Goal: Information Seeking & Learning: Learn about a topic

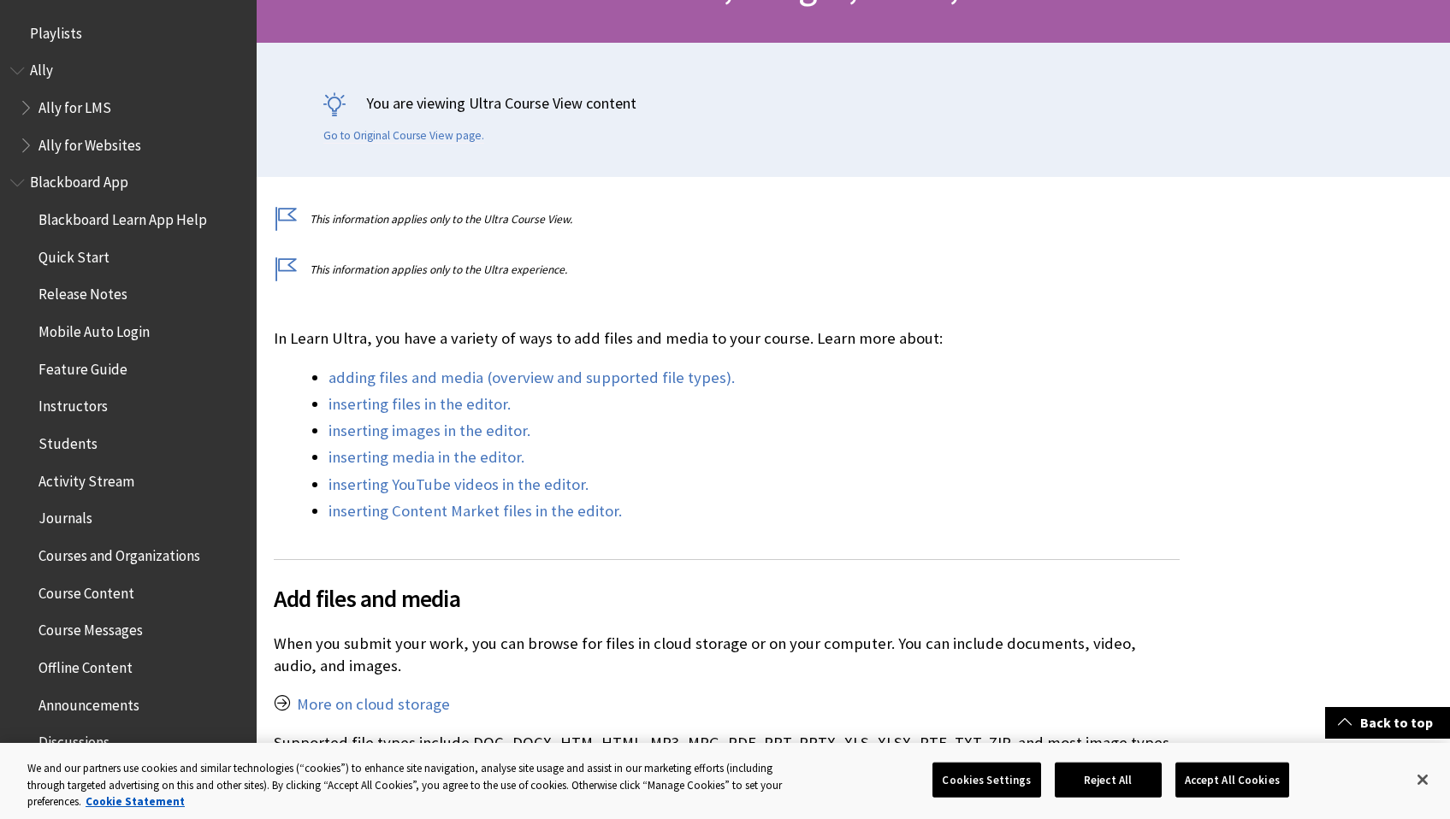
scroll to position [2058, 0]
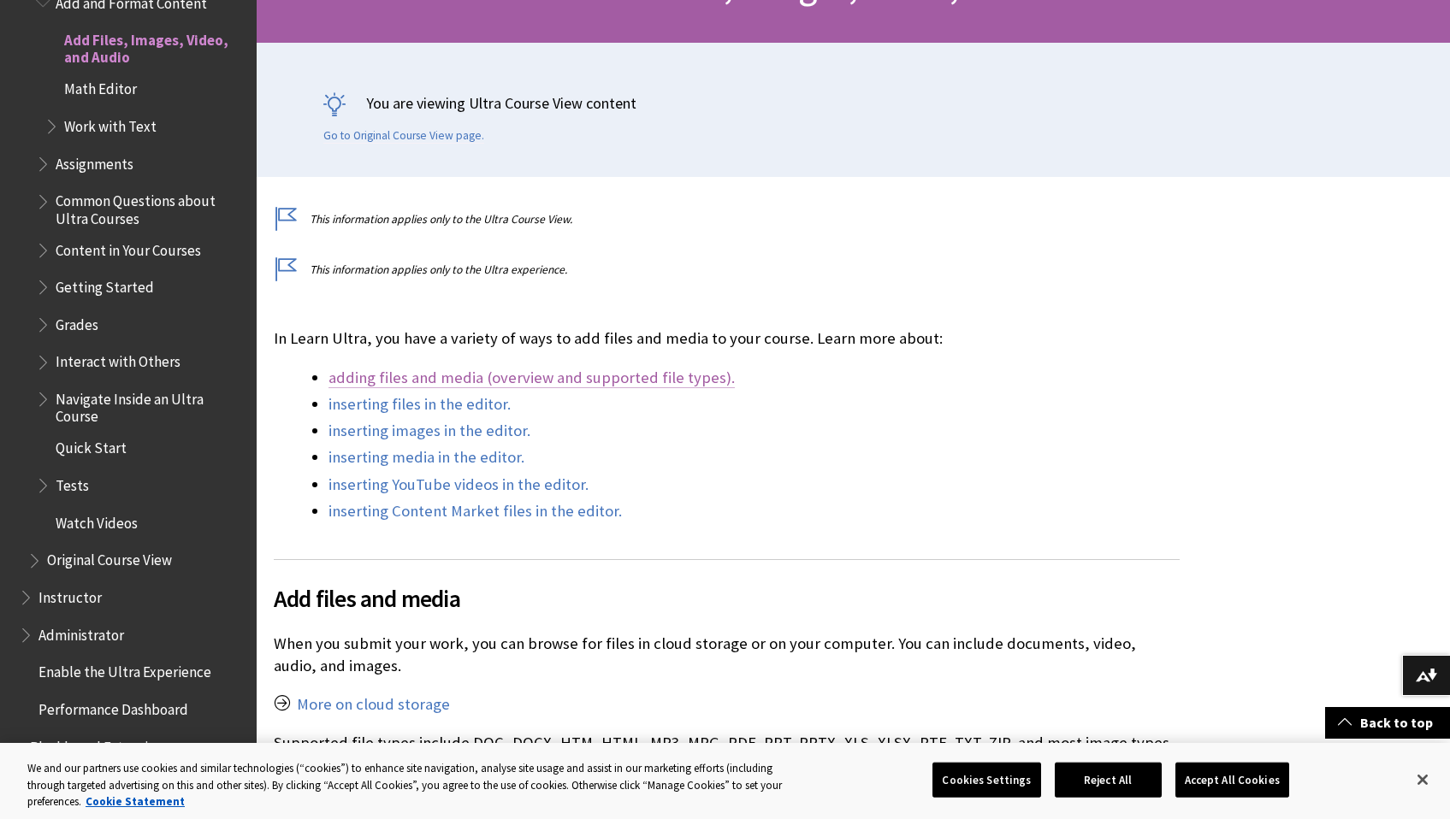
click at [584, 380] on link "adding files and media (overview and supported file types)." at bounding box center [531, 378] width 406 height 21
click at [1197, 785] on button "Accept All Cookies" at bounding box center [1232, 780] width 114 height 36
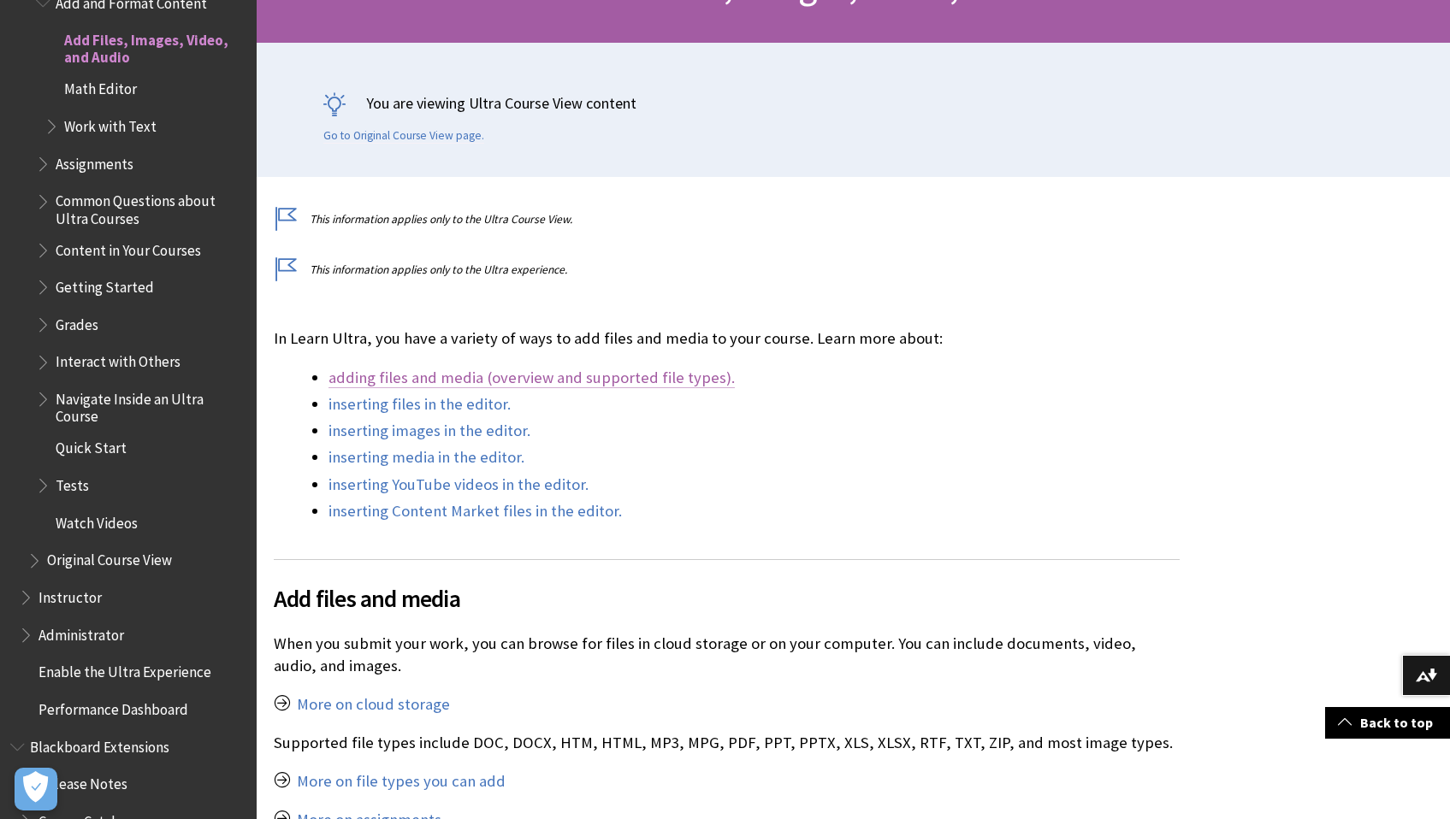
click at [664, 385] on link "adding files and media (overview and supported file types)." at bounding box center [531, 378] width 406 height 21
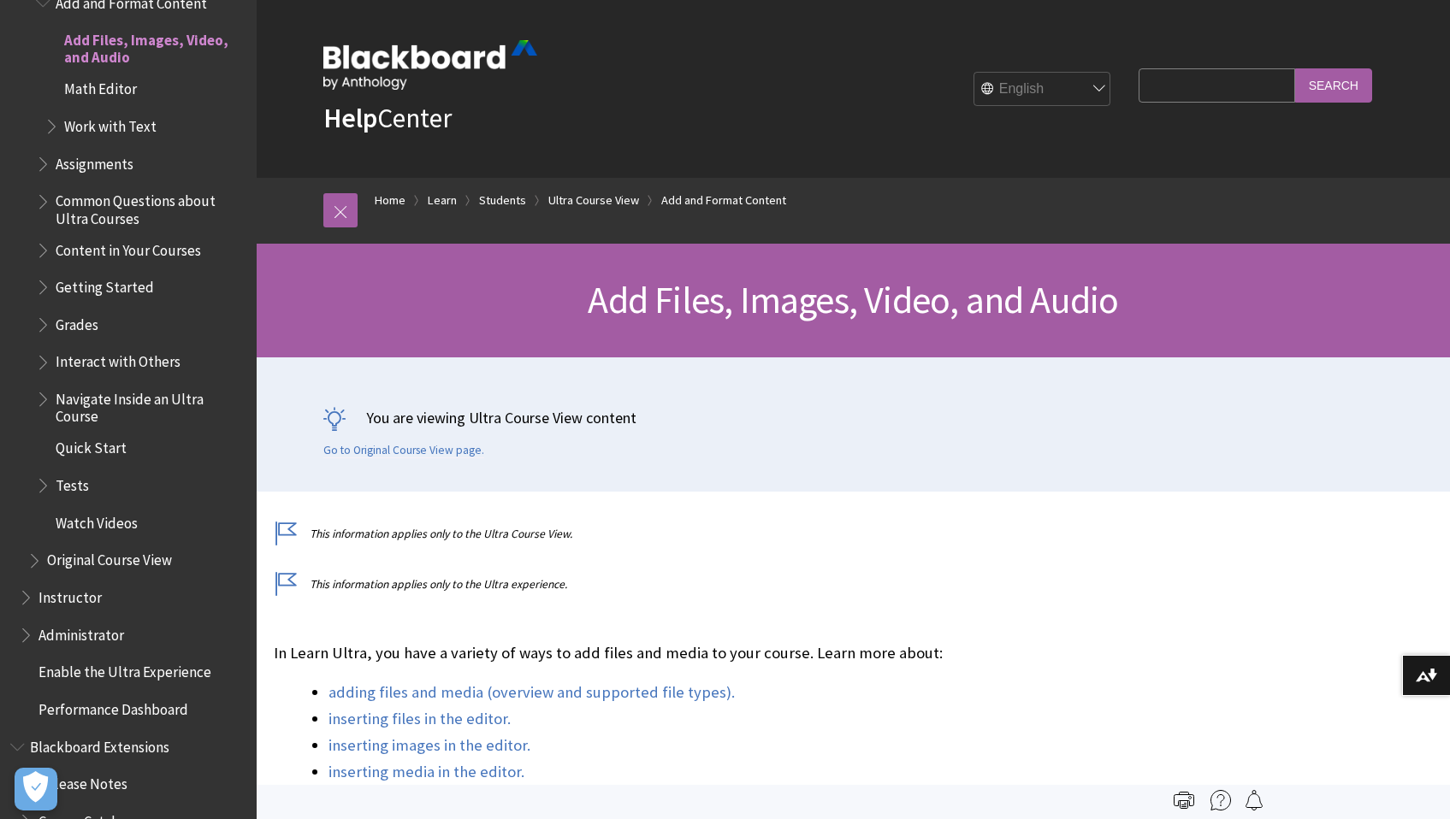
click at [1162, 86] on input "Search Query" at bounding box center [1216, 84] width 156 height 33
type input "word"
click at [1295, 68] on input "Search" at bounding box center [1333, 84] width 77 height 33
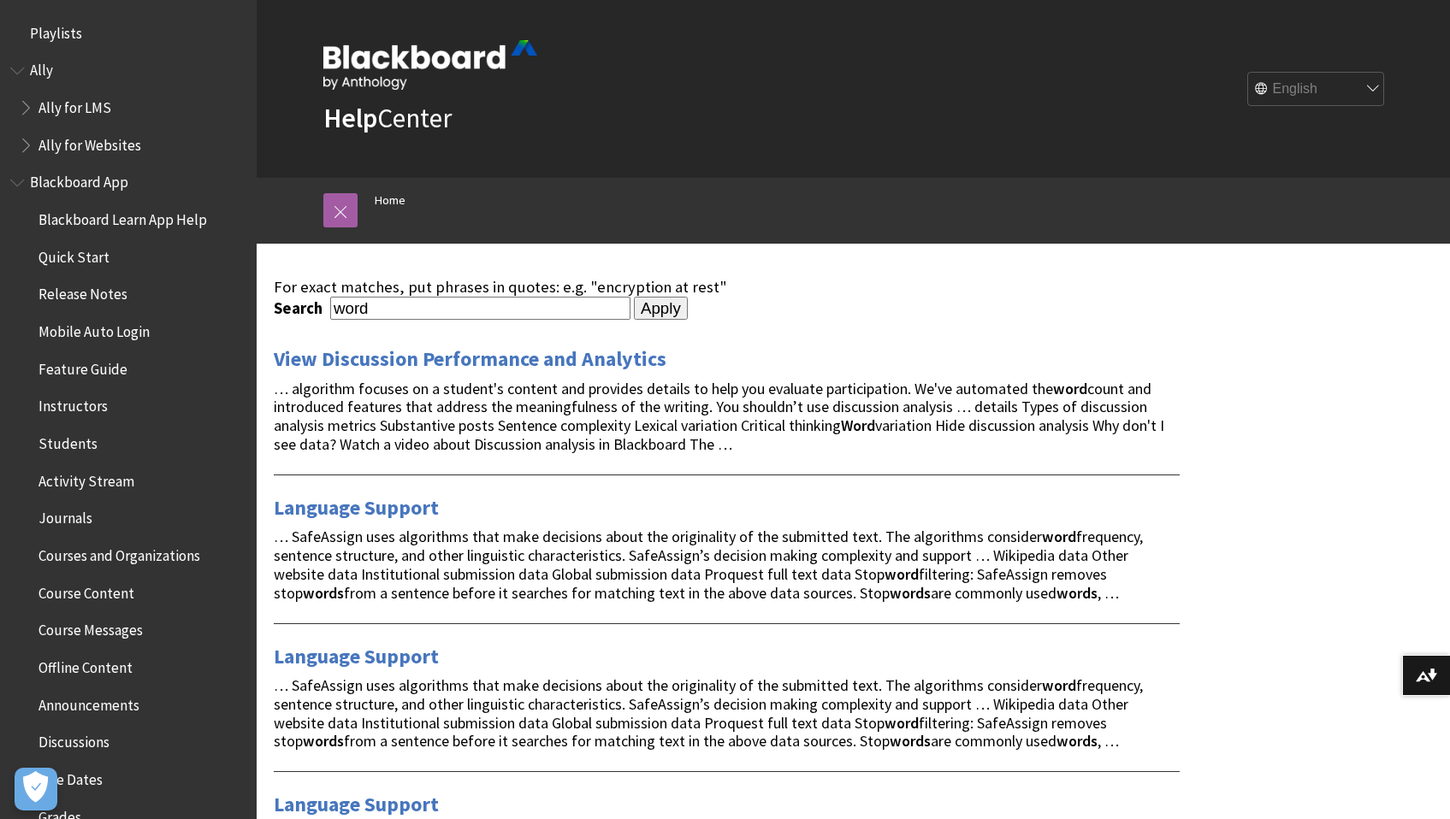
click at [331, 310] on input "word" at bounding box center [480, 308] width 300 height 23
type input "microsoft word"
click at [634, 297] on input "Apply" at bounding box center [661, 309] width 54 height 24
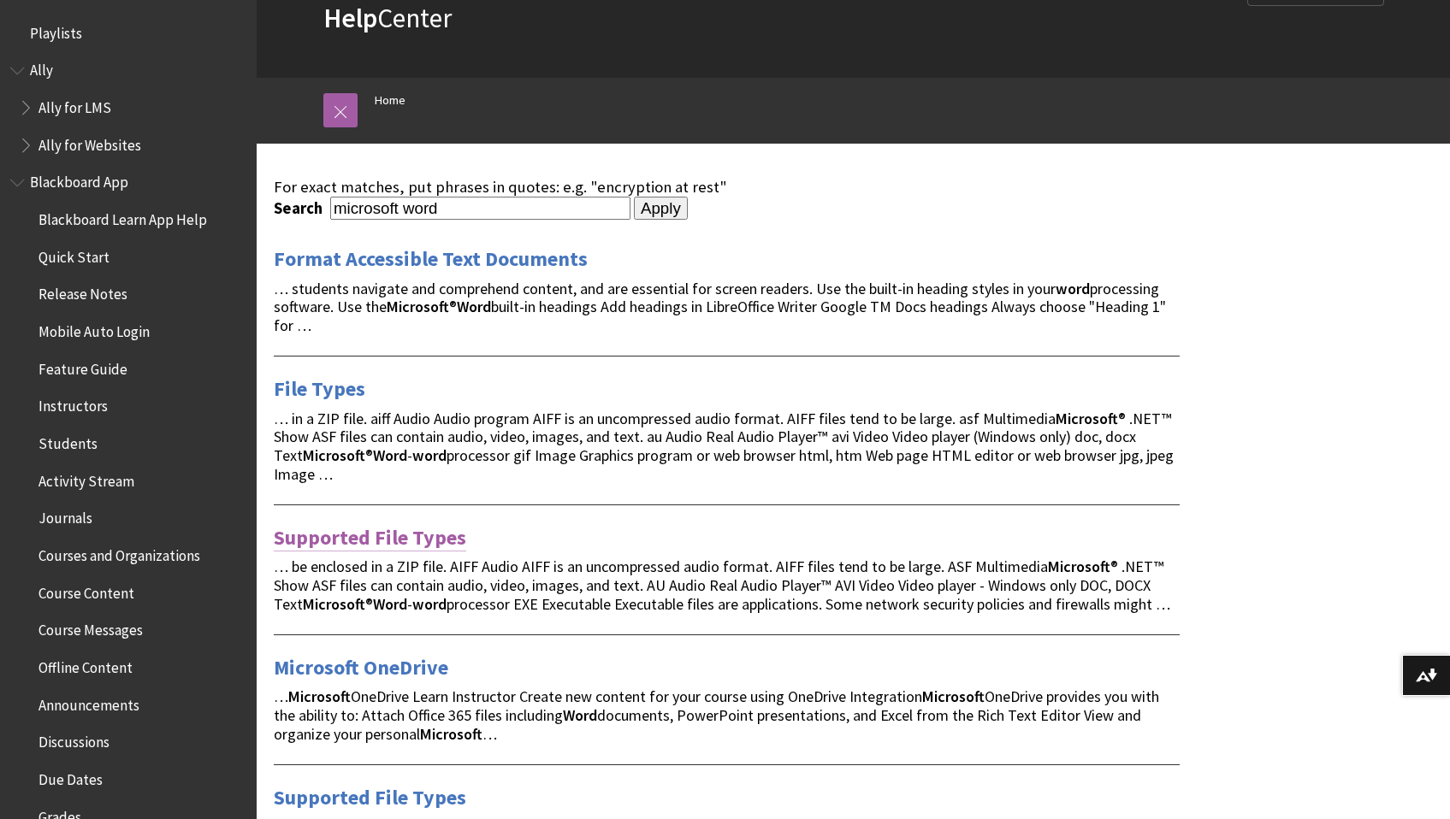
scroll to position [103, 0]
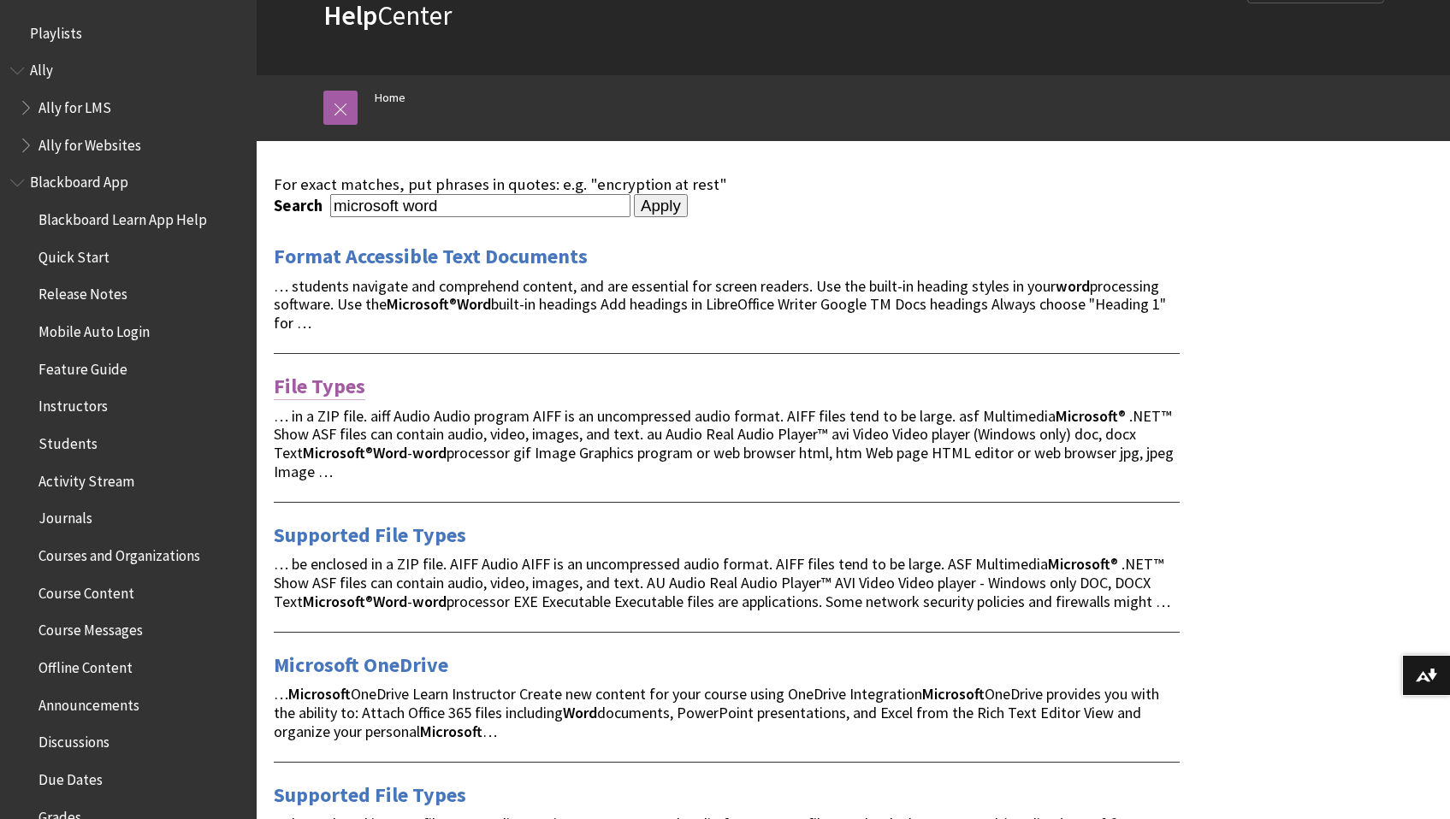
click at [322, 387] on link "File Types" at bounding box center [320, 386] width 92 height 27
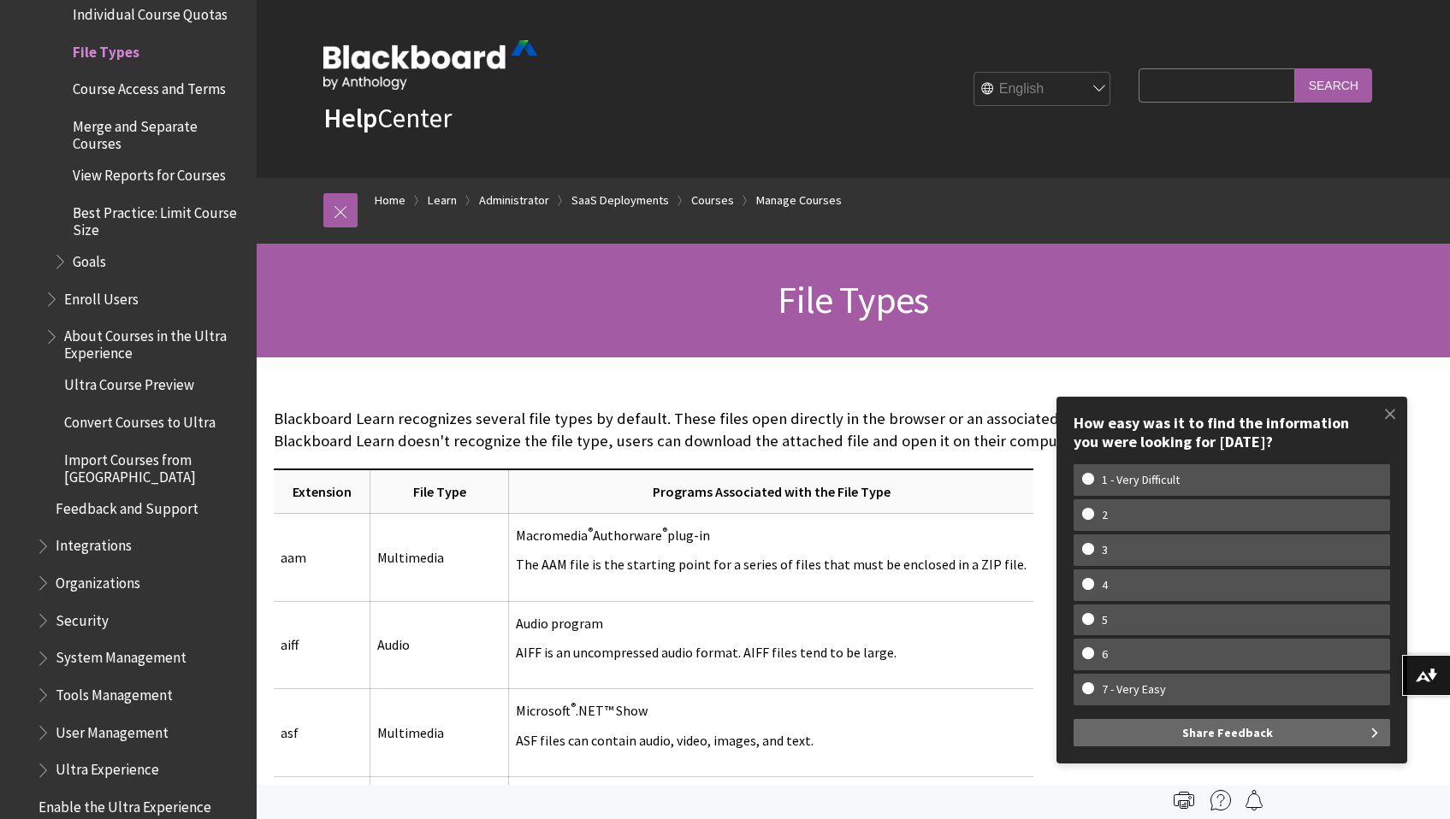
click at [1177, 95] on input "Search Query" at bounding box center [1216, 84] width 156 height 33
type input "embed html"
click at [1295, 68] on input "Search" at bounding box center [1333, 84] width 77 height 33
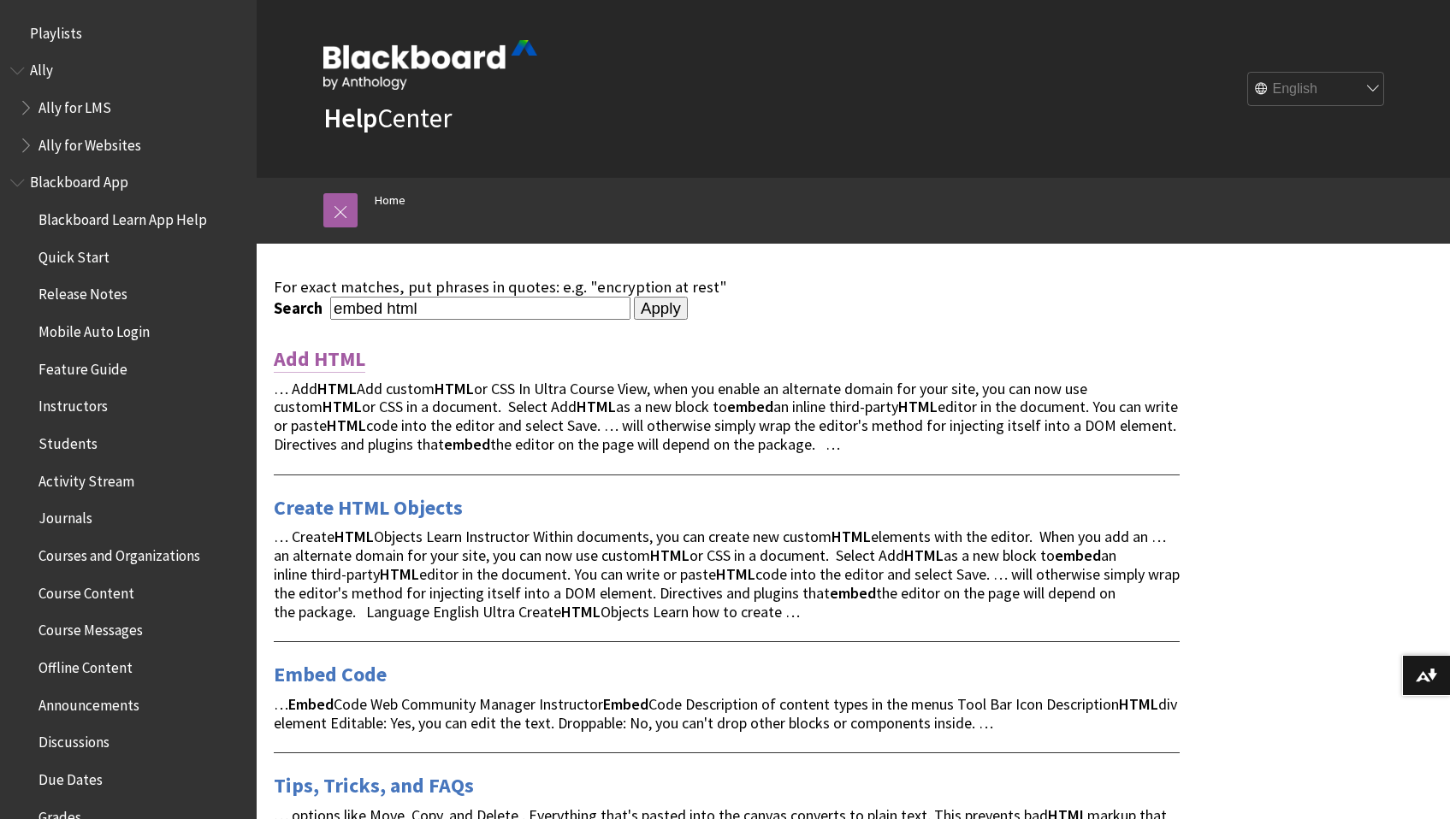
click at [326, 351] on link "Add HTML" at bounding box center [320, 359] width 92 height 27
click at [394, 309] on input "embed html" at bounding box center [480, 308] width 300 height 23
type input "embed word html"
click at [634, 297] on input "Apply" at bounding box center [661, 309] width 54 height 24
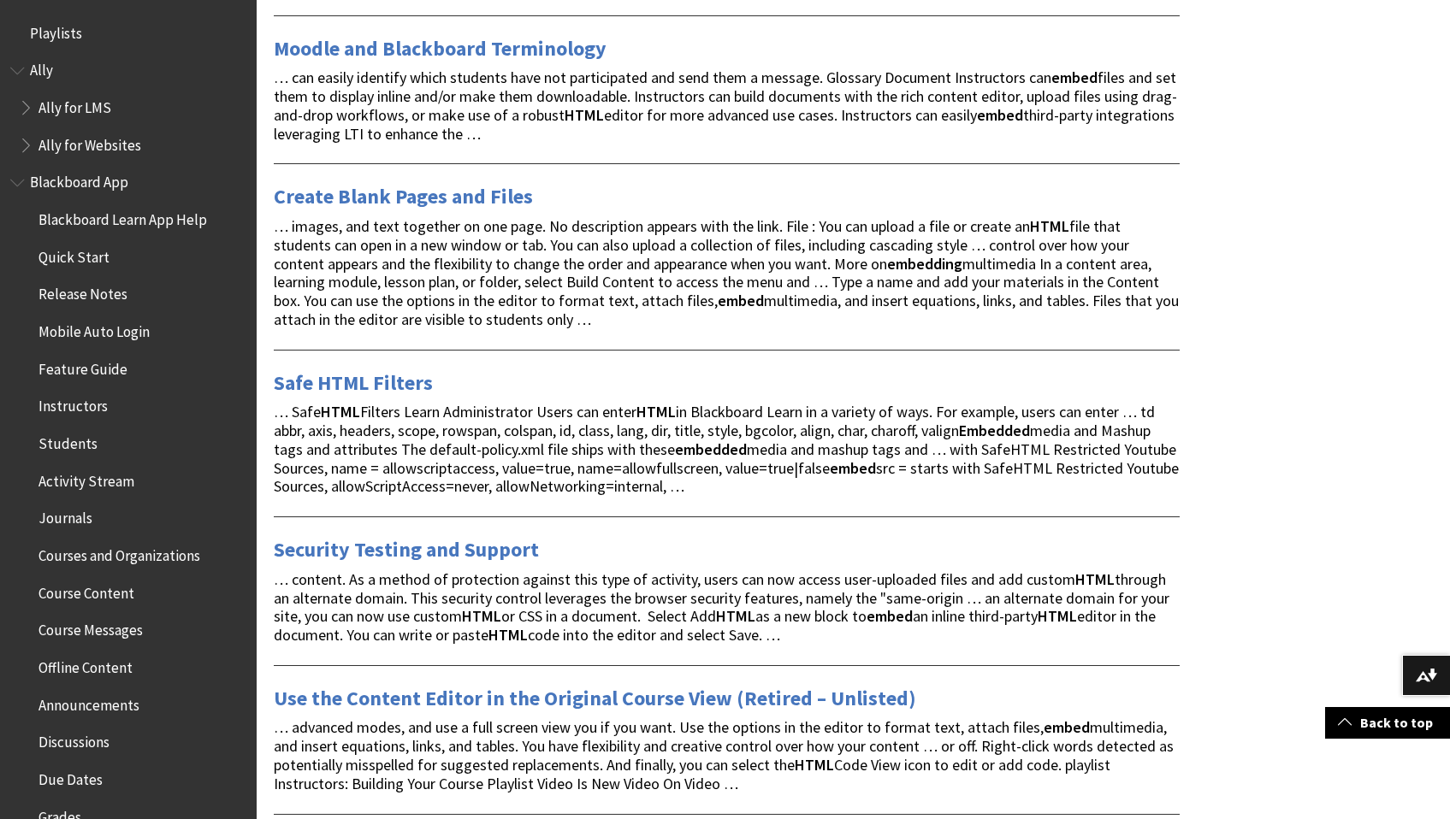
scroll to position [1185, 0]
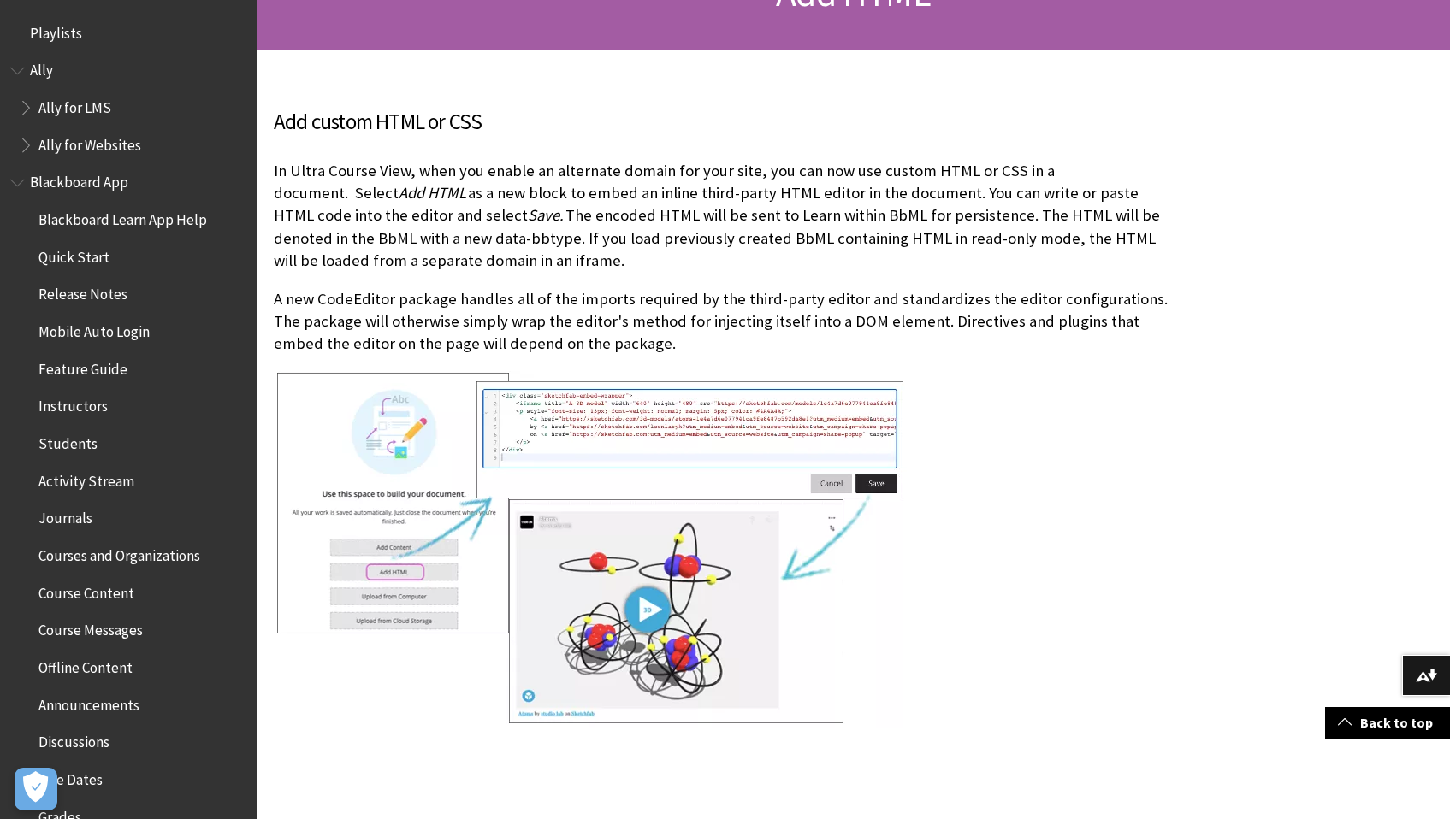
scroll to position [228, 0]
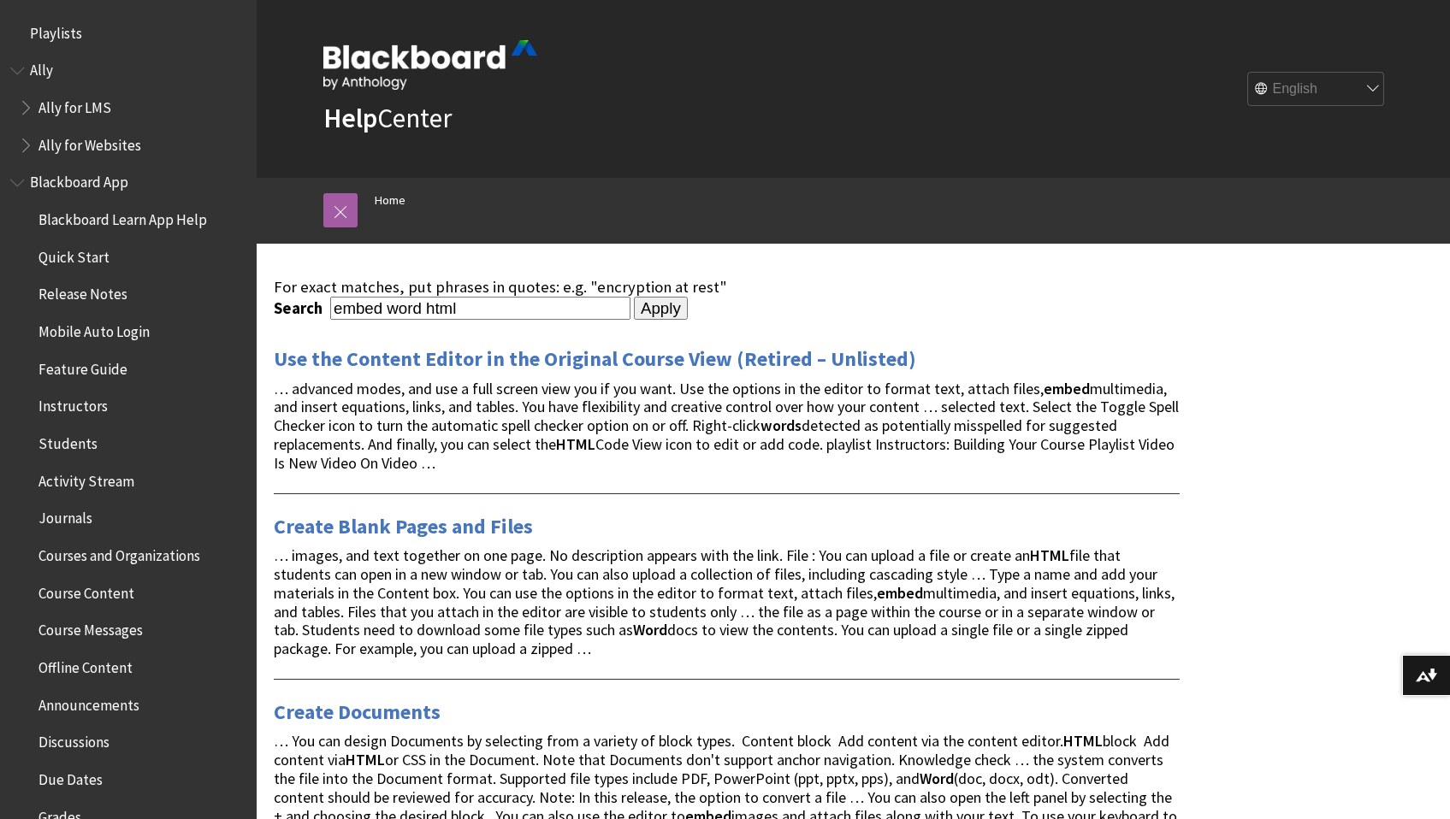
click at [414, 315] on input "embed word html" at bounding box center [480, 308] width 300 height 23
type input "650 px"
click at [634, 297] on input "Apply" at bounding box center [661, 309] width 54 height 24
